Goal: Task Accomplishment & Management: Manage account settings

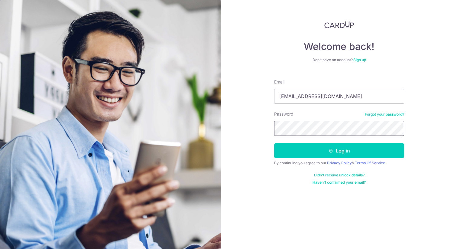
click at [274, 143] on button "Log in" at bounding box center [339, 150] width 130 height 15
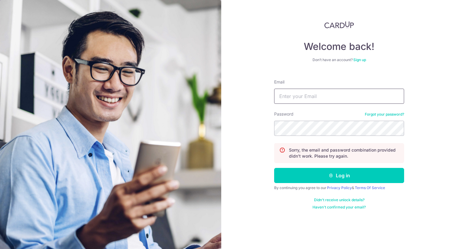
click at [304, 96] on input "Email" at bounding box center [339, 96] width 130 height 15
type input "ernstie_poo@hotmail.com"
click at [274, 168] on button "Log in" at bounding box center [339, 175] width 130 height 15
click at [325, 97] on input "Email" at bounding box center [339, 96] width 130 height 15
type input "[EMAIL_ADDRESS][DOMAIN_NAME]"
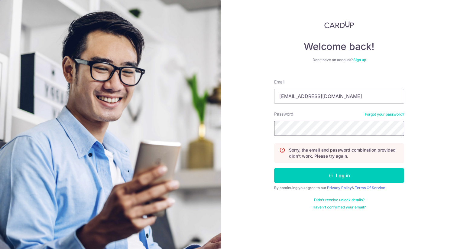
click at [274, 168] on button "Log in" at bounding box center [339, 175] width 130 height 15
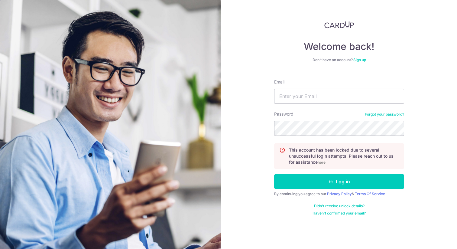
click at [325, 163] on u "here" at bounding box center [322, 162] width 8 height 5
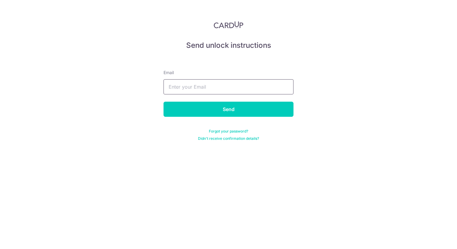
click at [228, 82] on input "text" at bounding box center [229, 86] width 130 height 15
type input "ernstie_poo@hotmail.com"
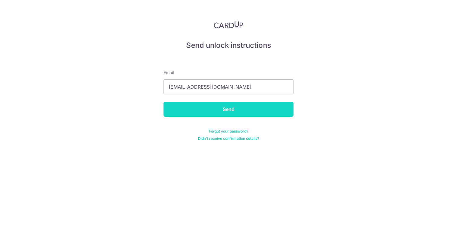
click at [235, 111] on input "Send" at bounding box center [229, 109] width 130 height 15
